Goal: Check status

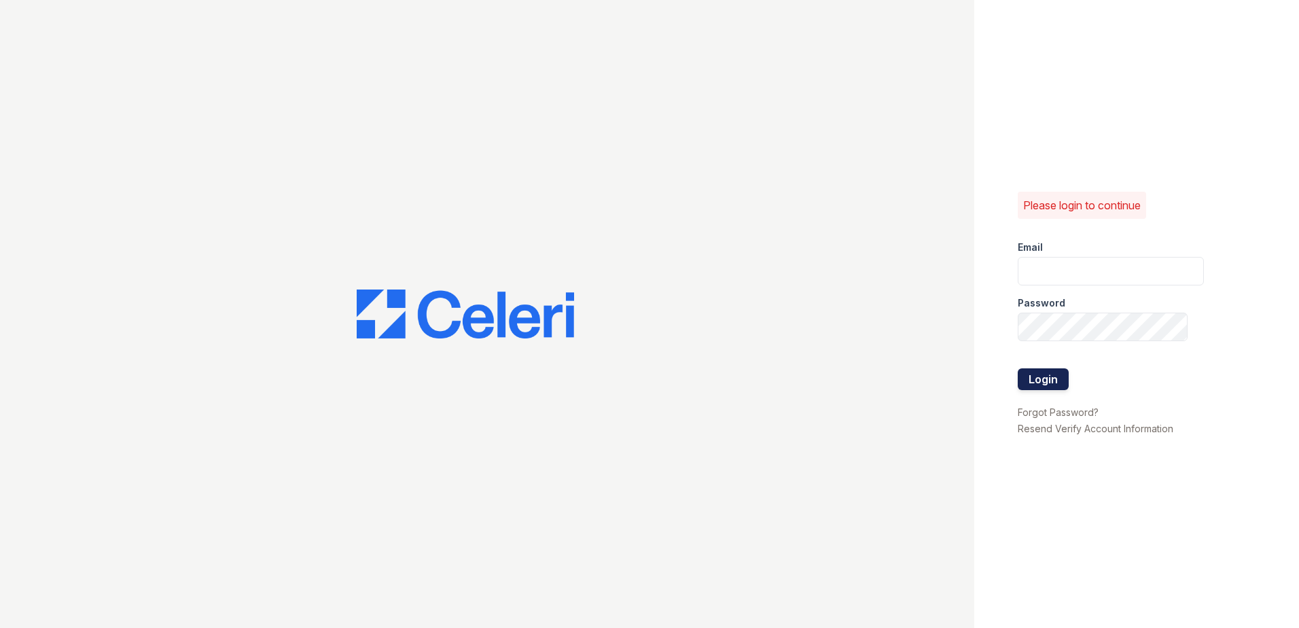
type input "renewwhitemarsh@trinity-pm.com"
click at [1054, 380] on button "Login" at bounding box center [1042, 379] width 51 height 22
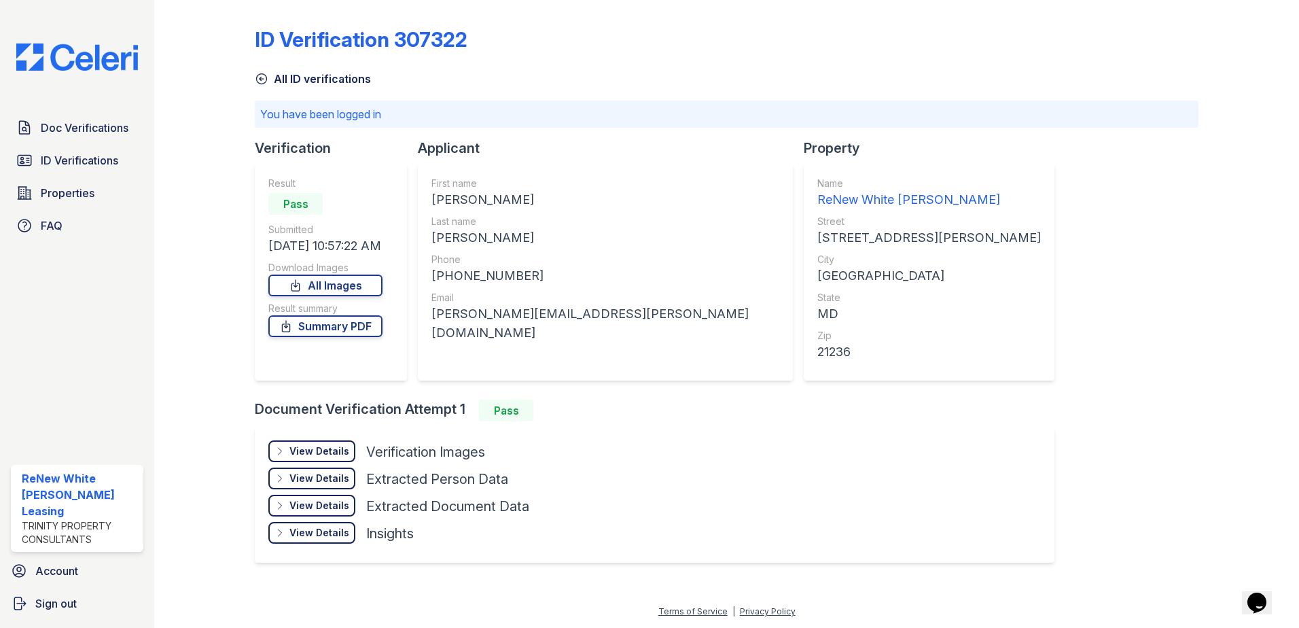
click at [344, 444] on div "View Details" at bounding box center [319, 451] width 60 height 14
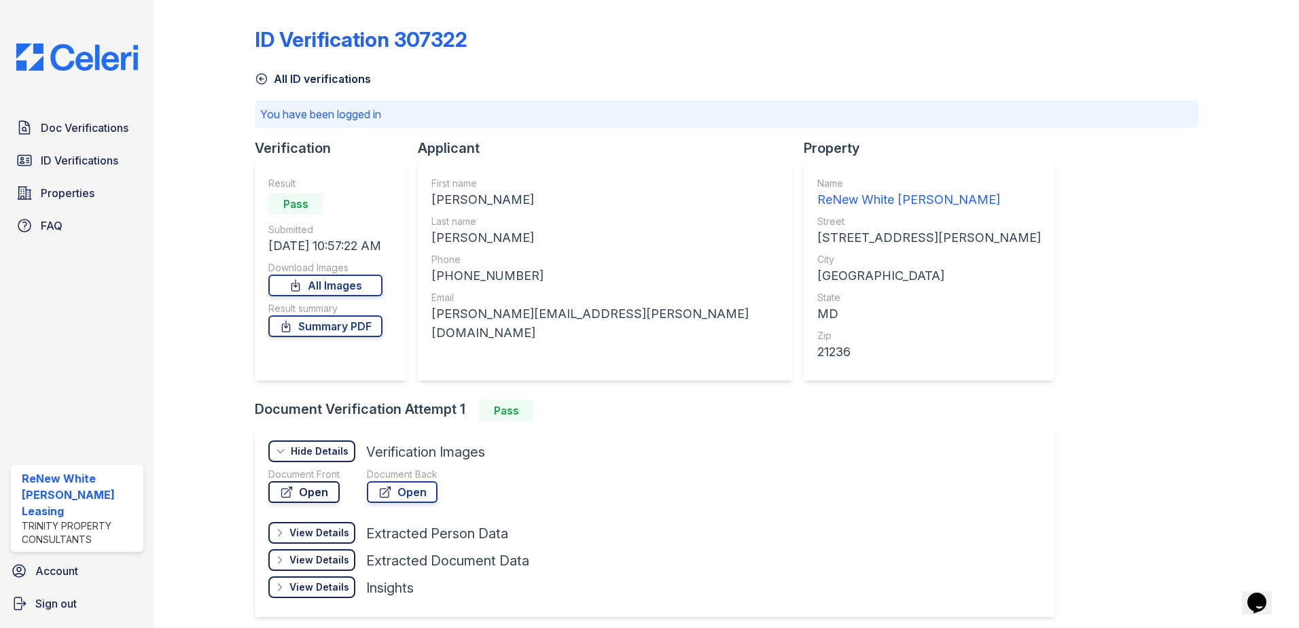
click at [326, 493] on link "Open" at bounding box center [303, 492] width 71 height 22
